Goal: Information Seeking & Learning: Learn about a topic

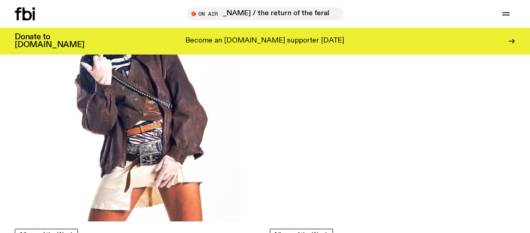
scroll to position [917, 0]
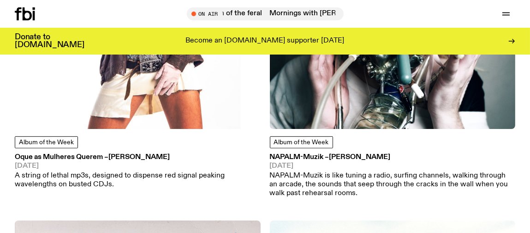
click at [30, 156] on h3 "Oque as Mulheres Querem – [PERSON_NAME]" at bounding box center [138, 157] width 246 height 7
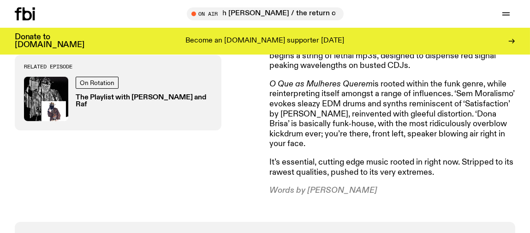
scroll to position [458, 0]
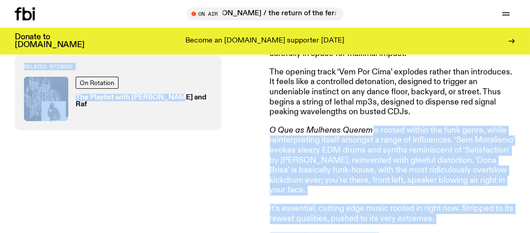
drag, startPoint x: 372, startPoint y: 114, endPoint x: 264, endPoint y: 109, distance: 107.7
click at [264, 109] on div "[PERSON_NAME]: "Brazilian Funk Drum Pattern; a partir dai vale tudo.” ("Brazili…" at bounding box center [265, 68] width 530 height 400
click at [276, 126] on p "O Que as Mulheres Querem is rooted within the funk genre, while reinterpreting …" at bounding box center [393, 161] width 246 height 70
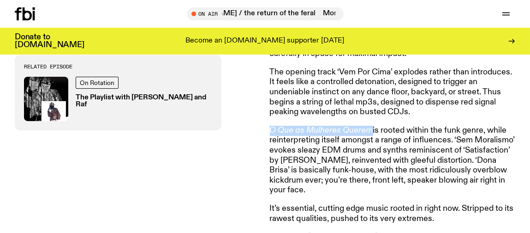
drag, startPoint x: 270, startPoint y: 112, endPoint x: 371, endPoint y: 116, distance: 100.7
click at [371, 126] on em "O Que as Mulheres Querem" at bounding box center [321, 130] width 103 height 8
copy em "O Que as Mulheres Querem"
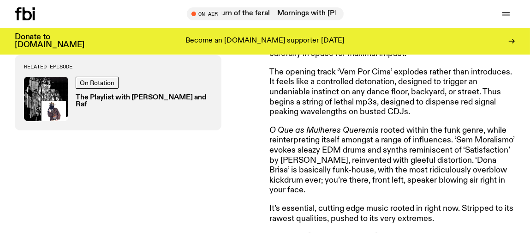
click at [348, 183] on article "[PERSON_NAME]: "Brazilian Funk Drum Pattern; a partir dai vale tudo.” ("Brazili…" at bounding box center [393, 68] width 246 height 348
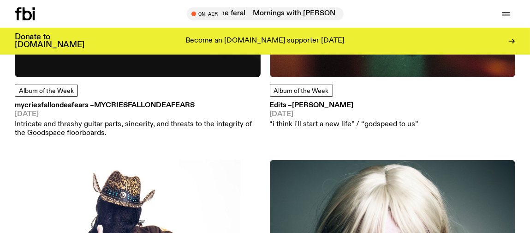
scroll to position [547, 0]
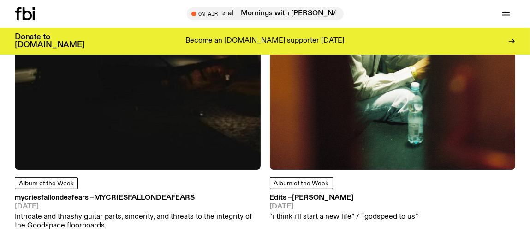
click at [298, 198] on span "[PERSON_NAME]" at bounding box center [323, 197] width 61 height 7
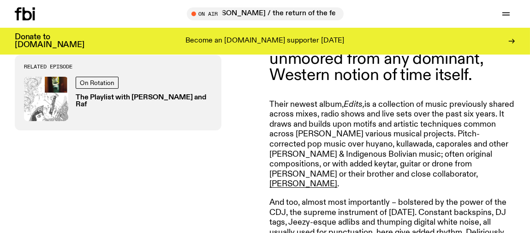
scroll to position [366, 0]
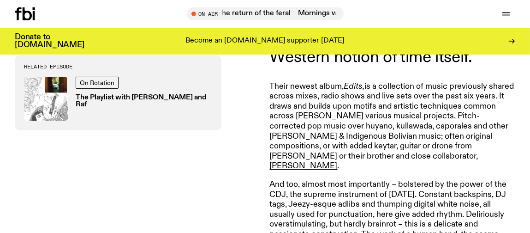
drag, startPoint x: 419, startPoint y: 115, endPoint x: 331, endPoint y: 114, distance: 87.2
copy p "[PERSON_NAME]"
